Goal: Task Accomplishment & Management: Manage account settings

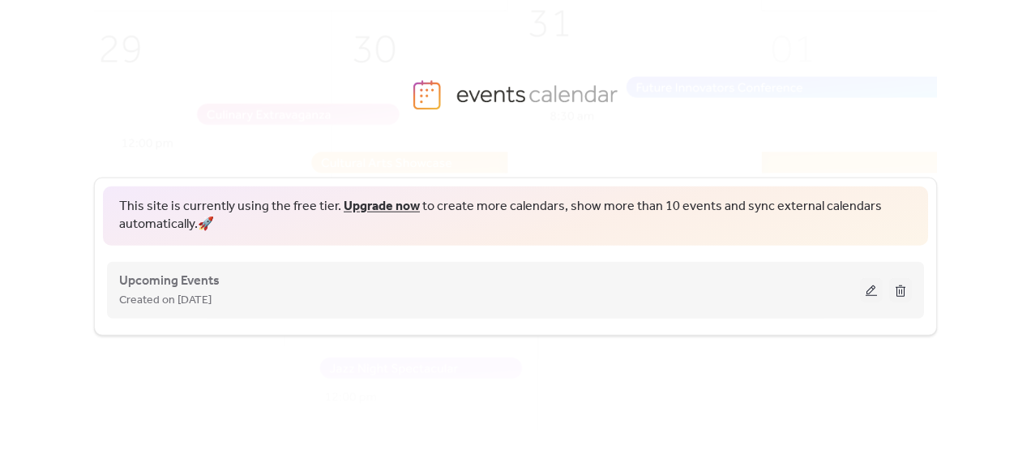
click at [871, 293] on button at bounding box center [871, 289] width 23 height 24
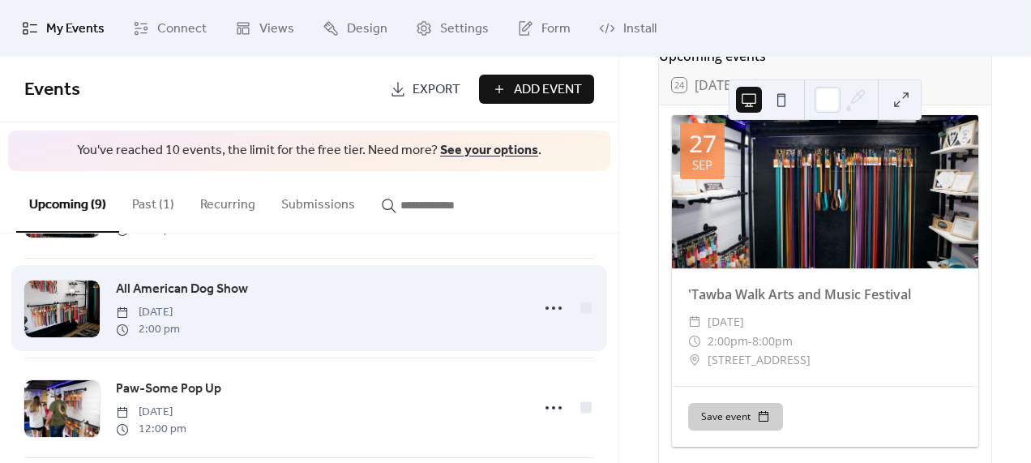
scroll to position [44, 0]
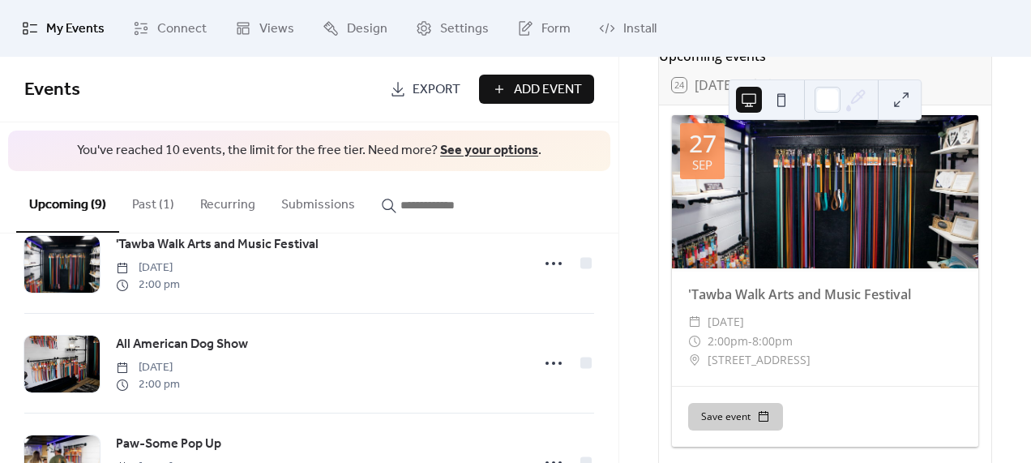
click at [159, 203] on button "Past (1)" at bounding box center [153, 201] width 68 height 60
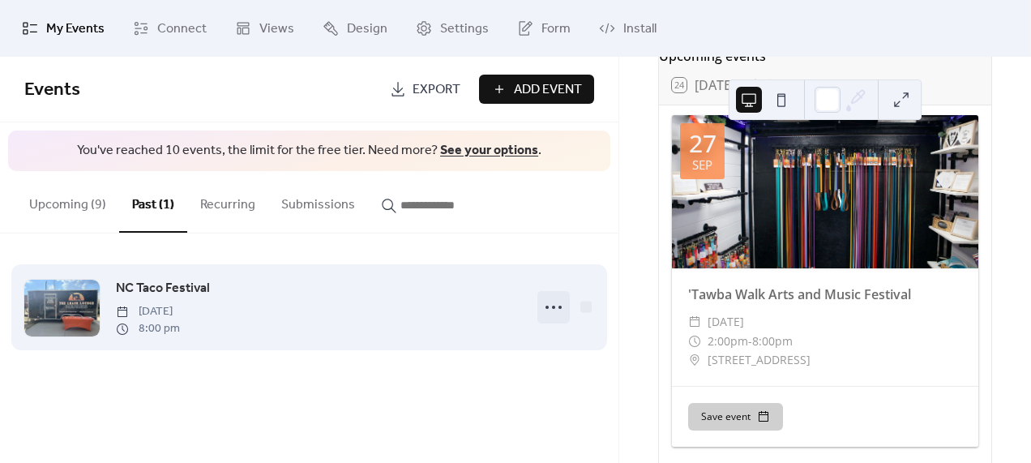
click at [556, 306] on icon at bounding box center [554, 307] width 26 height 26
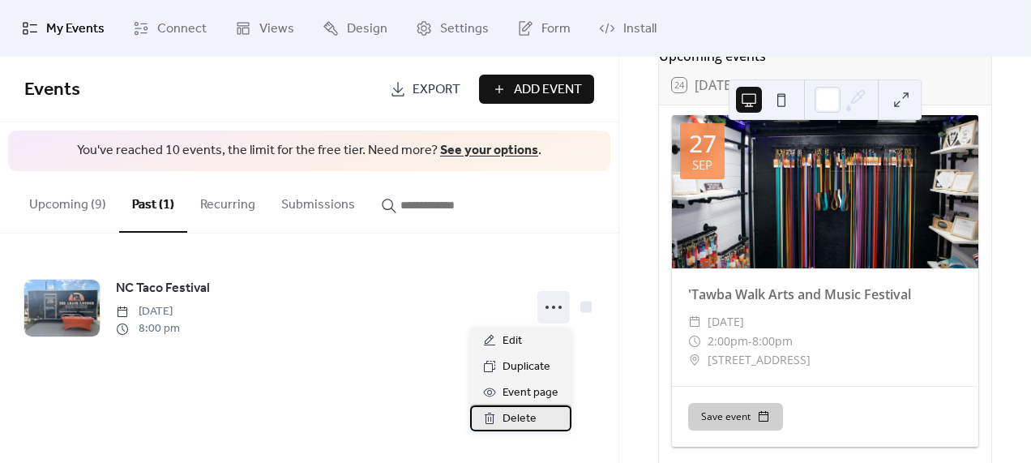
click at [529, 421] on span "Delete" at bounding box center [520, 418] width 34 height 19
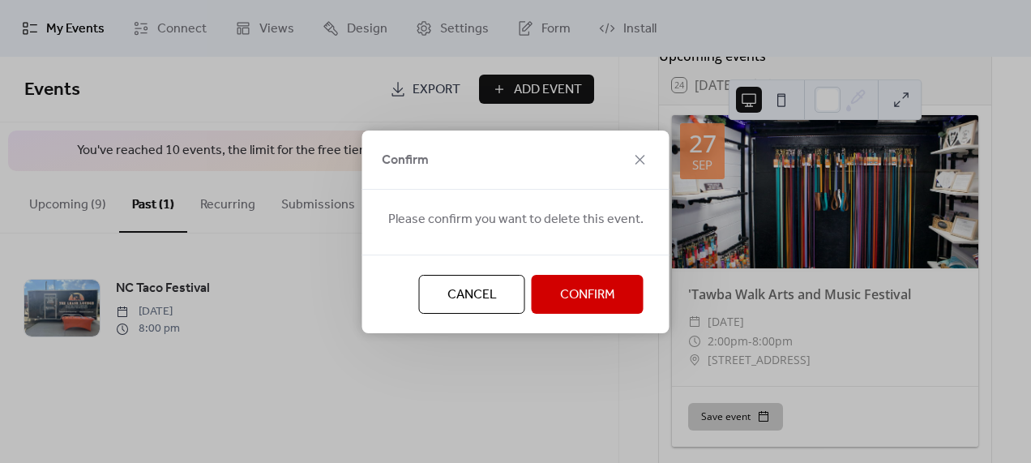
click at [580, 296] on span "Confirm" at bounding box center [587, 294] width 55 height 19
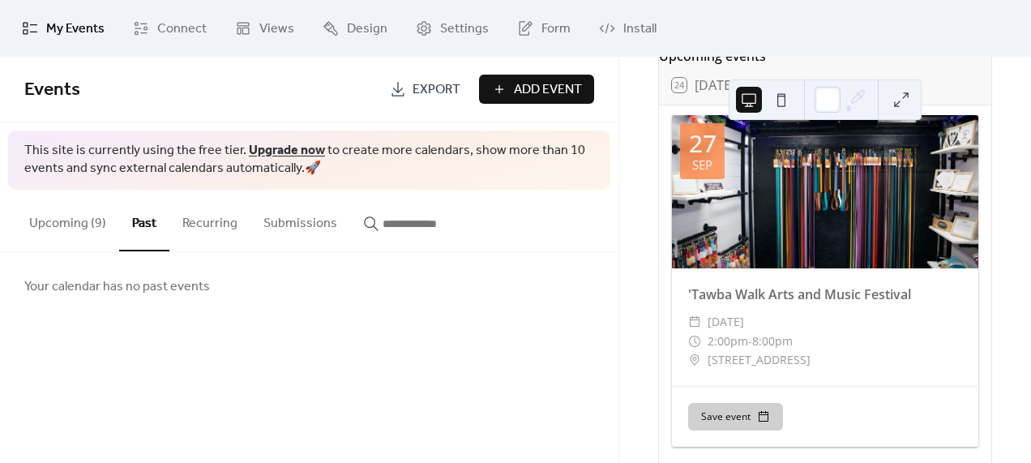
click at [80, 220] on button "Upcoming (9)" at bounding box center [67, 220] width 103 height 60
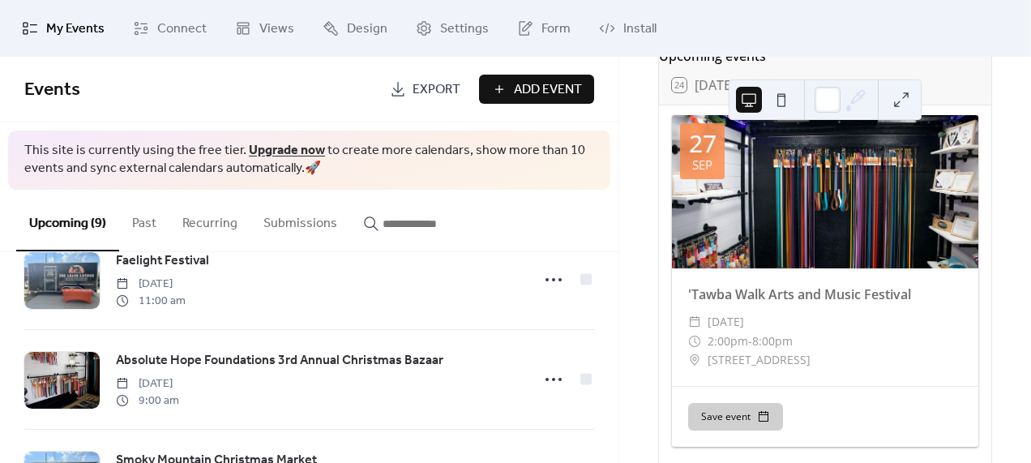
scroll to position [738, 0]
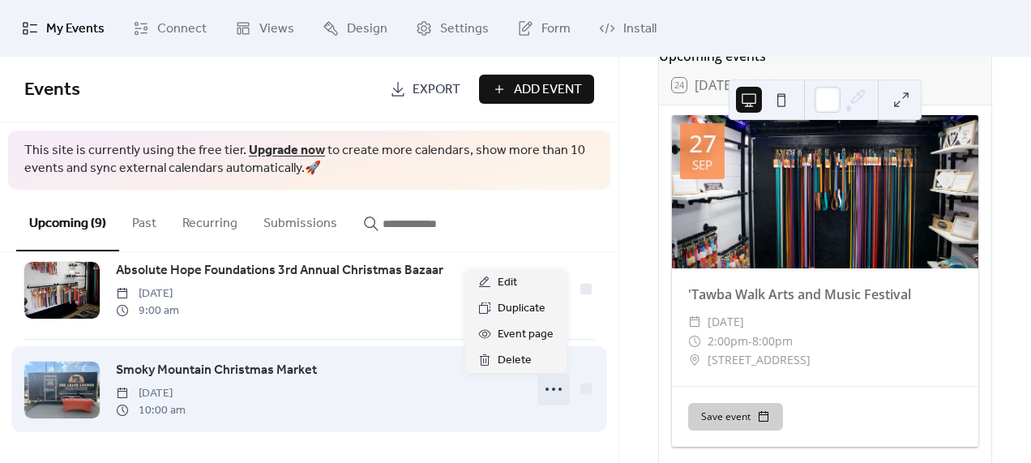
click at [550, 391] on icon at bounding box center [554, 389] width 26 height 26
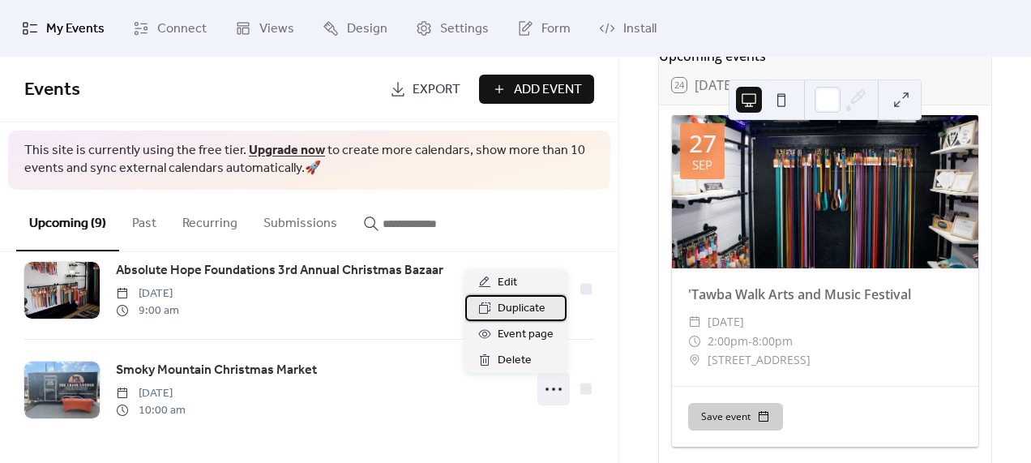
click at [516, 310] on span "Duplicate" at bounding box center [522, 308] width 48 height 19
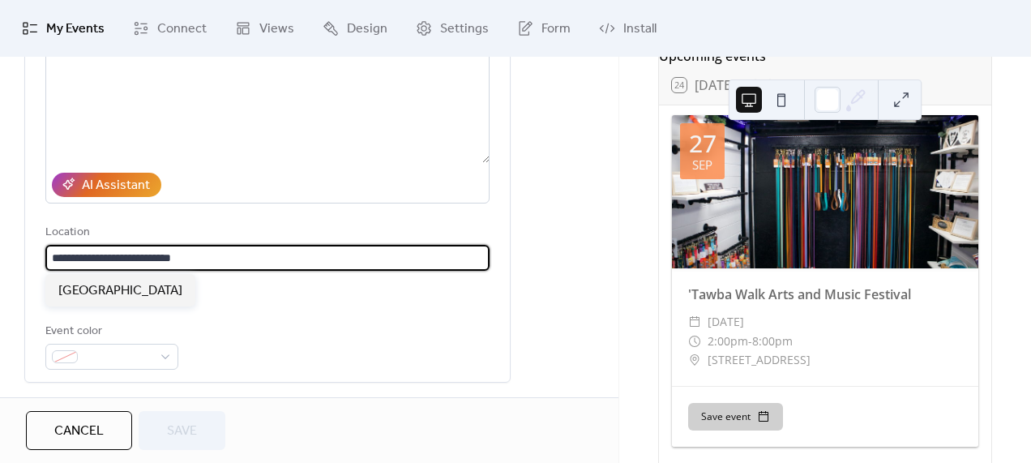
click at [219, 256] on input "**********" at bounding box center [267, 258] width 444 height 26
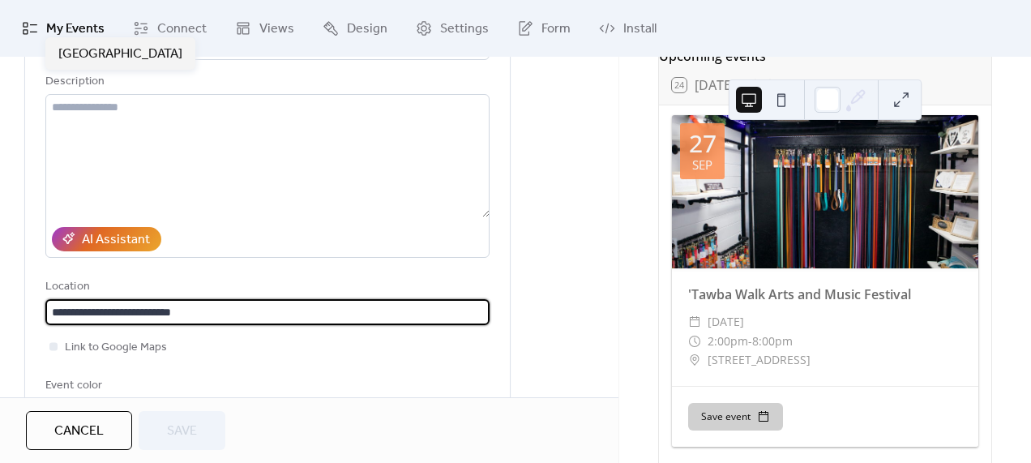
scroll to position [125, 0]
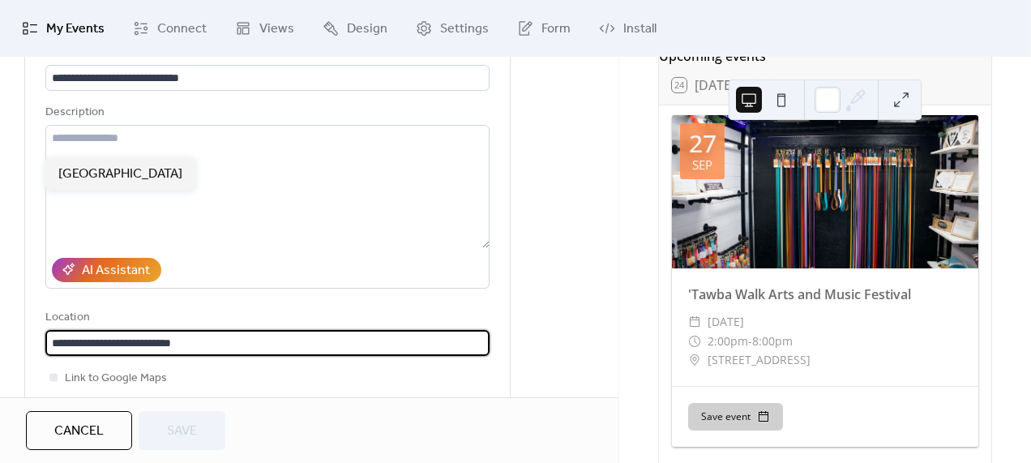
click at [71, 423] on span "Cancel" at bounding box center [78, 430] width 49 height 19
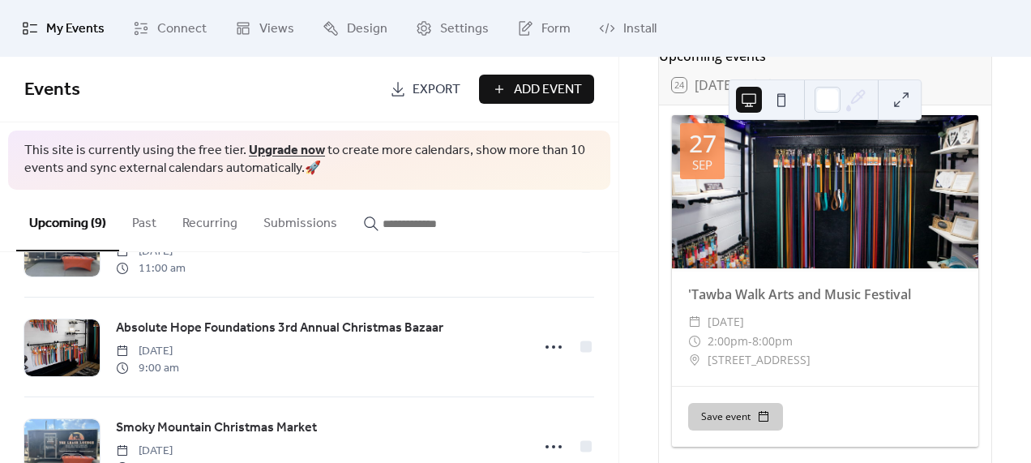
scroll to position [738, 0]
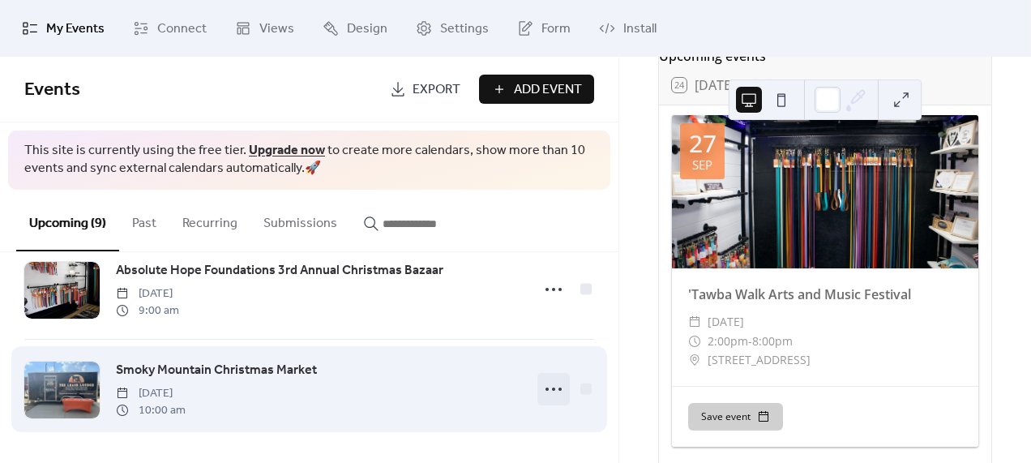
click at [546, 389] on icon at bounding box center [554, 389] width 26 height 26
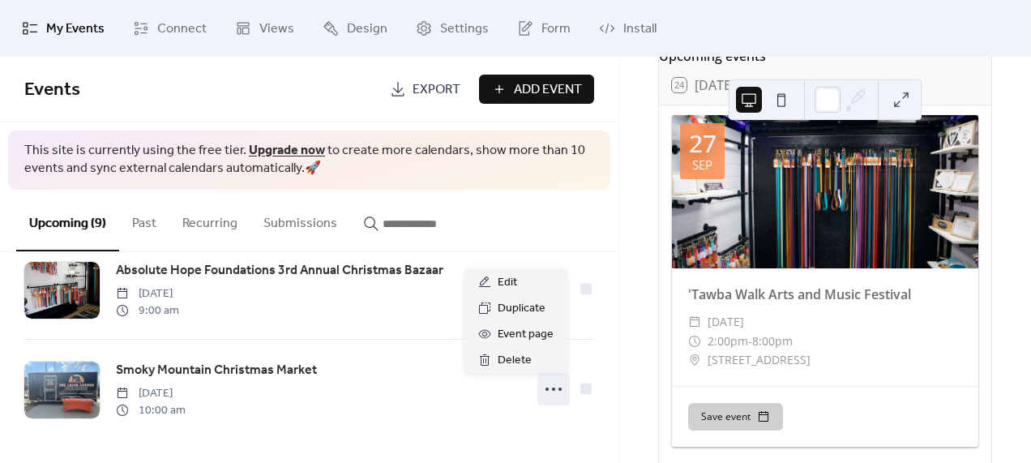
click at [635, 335] on div "Upcoming events 24 [DATE] [DATE] 'Tawba Walk Arts and Music Festival ​ [DATE] ​…" at bounding box center [825, 260] width 412 height 406
